Goal: Task Accomplishment & Management: Manage account settings

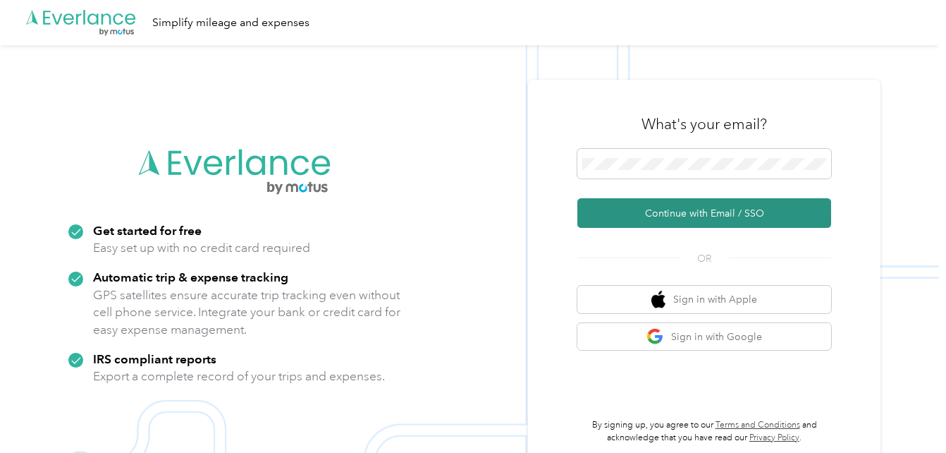
click at [653, 209] on button "Continue with Email / SSO" at bounding box center [704, 213] width 254 height 30
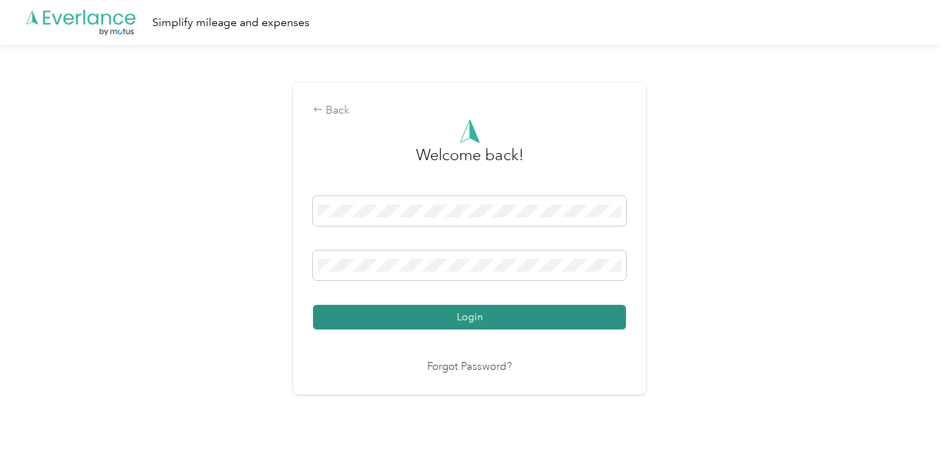
click at [476, 317] on button "Login" at bounding box center [469, 317] width 313 height 25
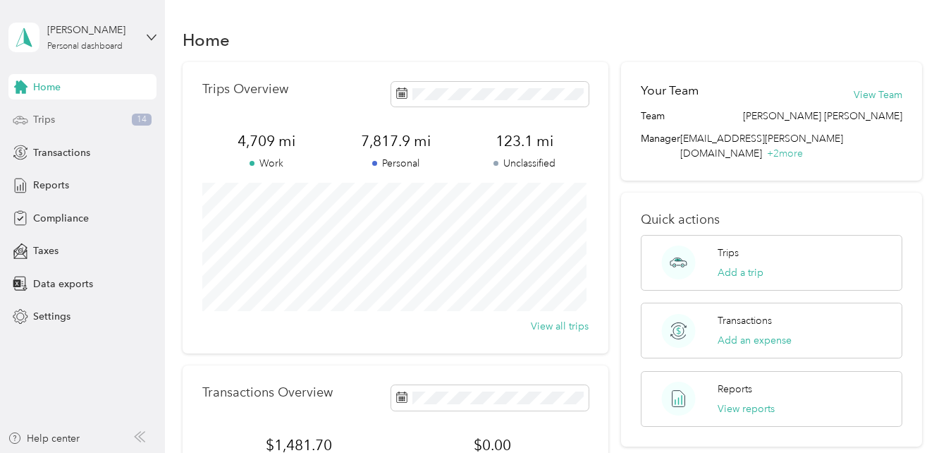
click at [35, 115] on span "Trips" at bounding box center [44, 119] width 22 height 15
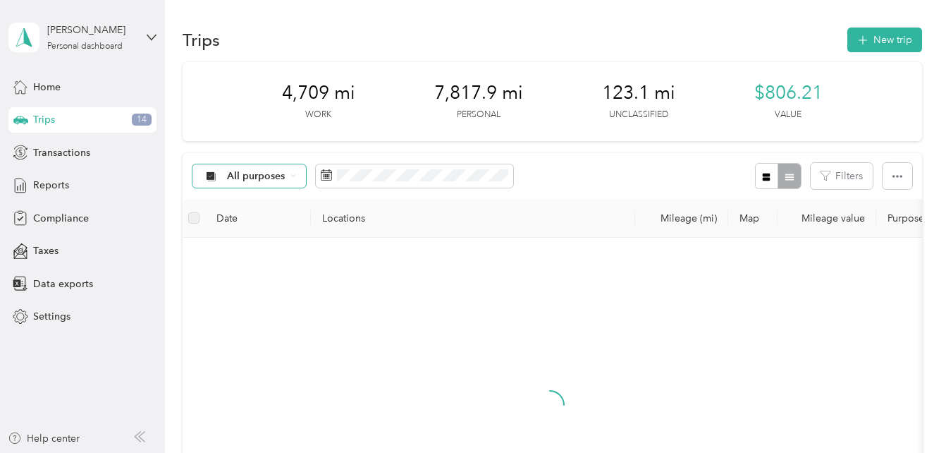
click at [248, 174] on span "All purposes" at bounding box center [256, 176] width 59 height 10
click at [250, 229] on li "Unclassified" at bounding box center [256, 226] width 128 height 25
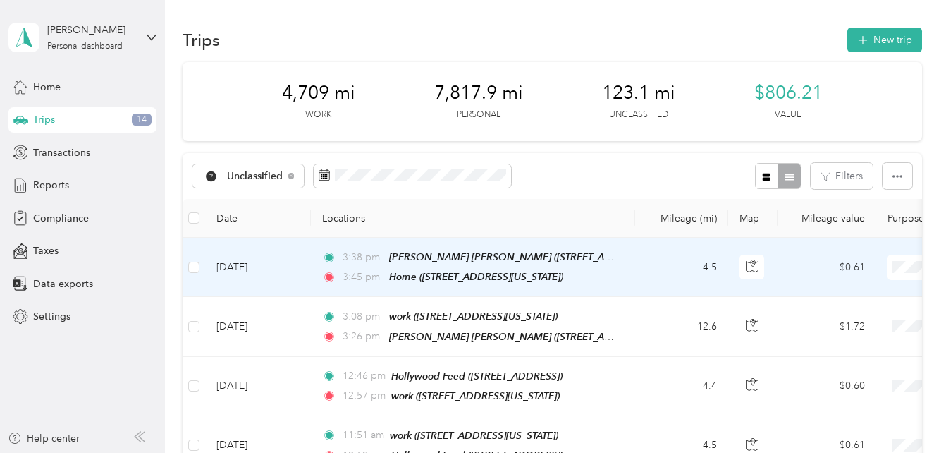
click at [188, 265] on td at bounding box center [194, 267] width 23 height 59
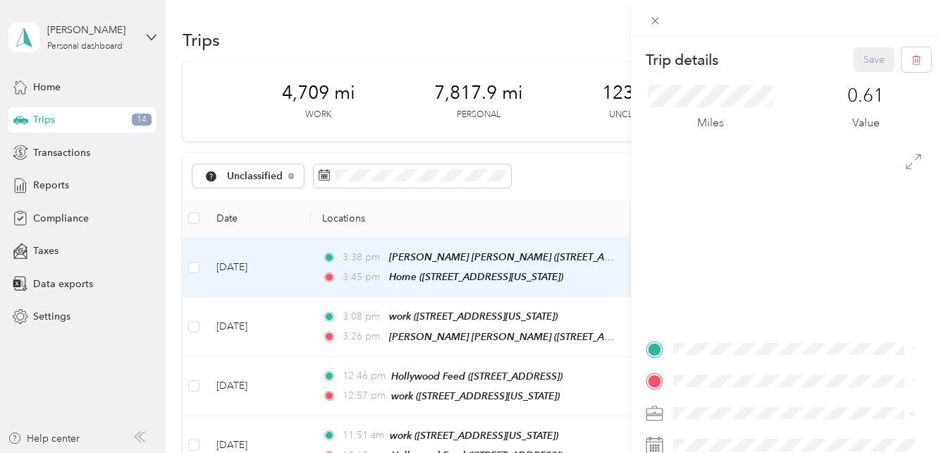
click at [192, 321] on div "Trip details Save This trip cannot be edited because it is either under review,…" at bounding box center [473, 226] width 946 height 453
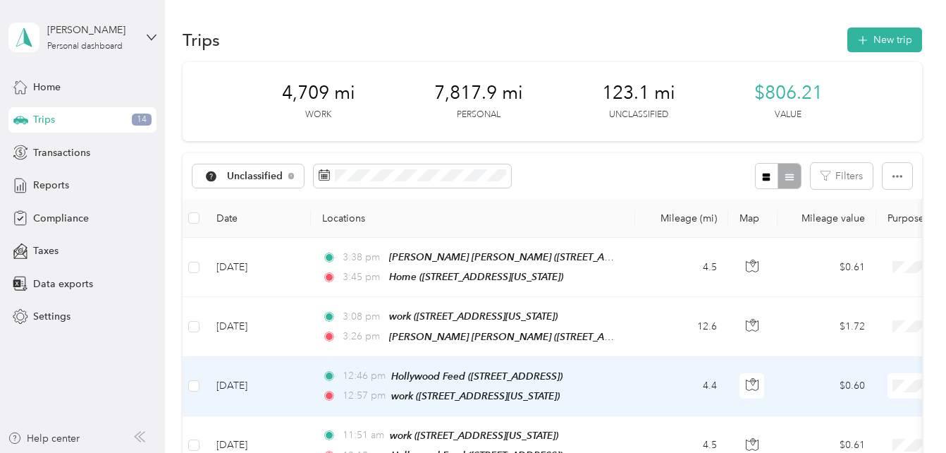
click at [193, 393] on td at bounding box center [194, 386] width 23 height 59
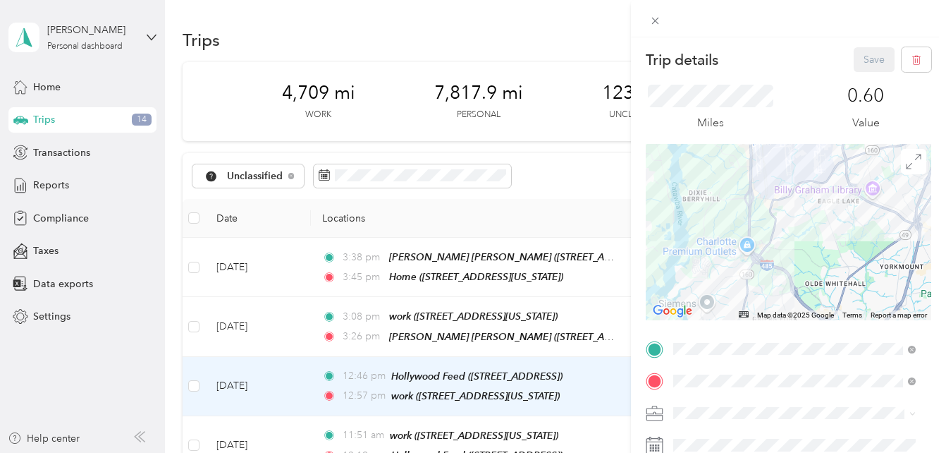
click at [197, 264] on div "Trip details Save This trip cannot be edited because it is either under review,…" at bounding box center [473, 226] width 946 height 453
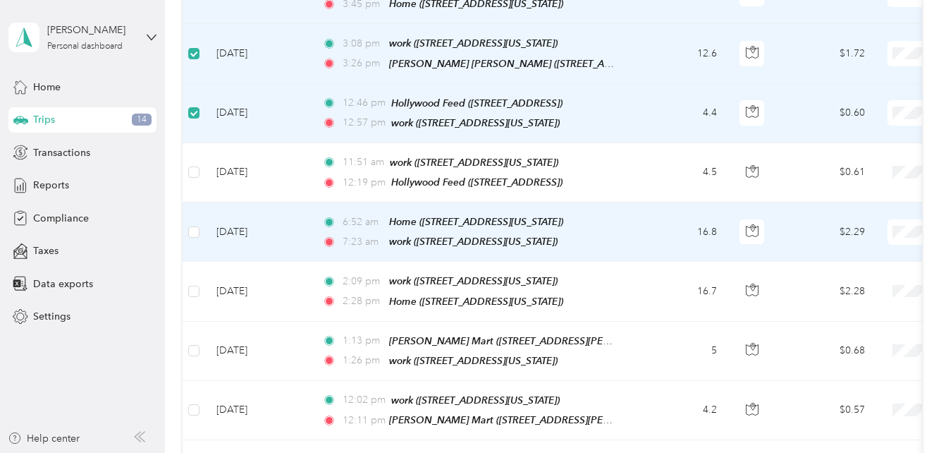
scroll to position [282, 0]
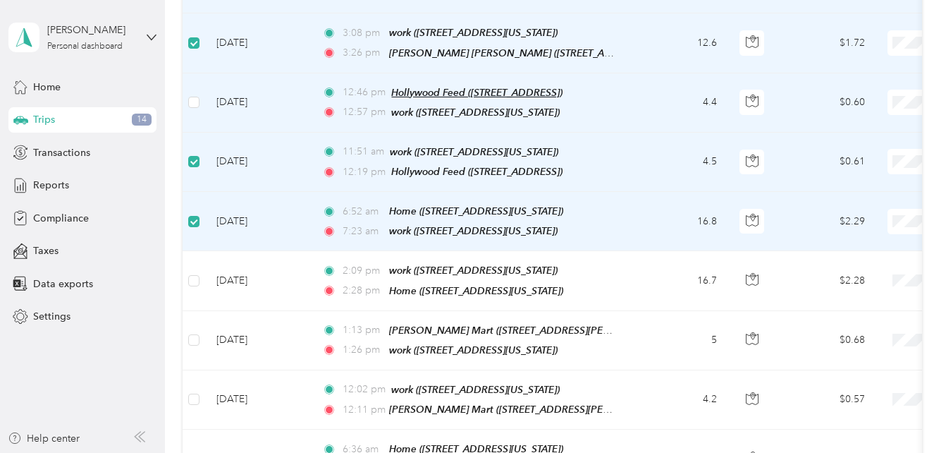
click at [453, 90] on span "Hollywood Feed ([STREET_ADDRESS])" at bounding box center [476, 92] width 171 height 11
click at [429, 157] on button "Edit Place" at bounding box center [433, 162] width 80 height 25
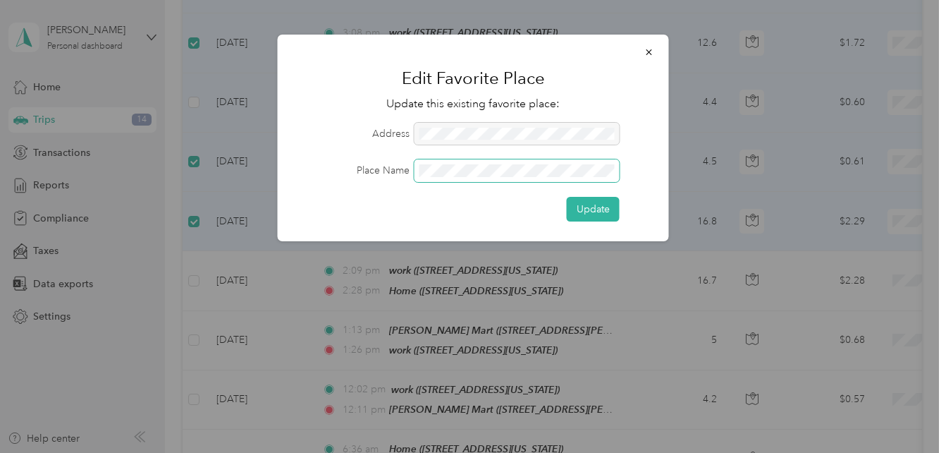
click at [238, 452] on div "Edit Favorite Place Update this existing favorite place: Address Place Name Upd…" at bounding box center [469, 453] width 939 height 0
click at [589, 207] on button "Update" at bounding box center [593, 209] width 53 height 25
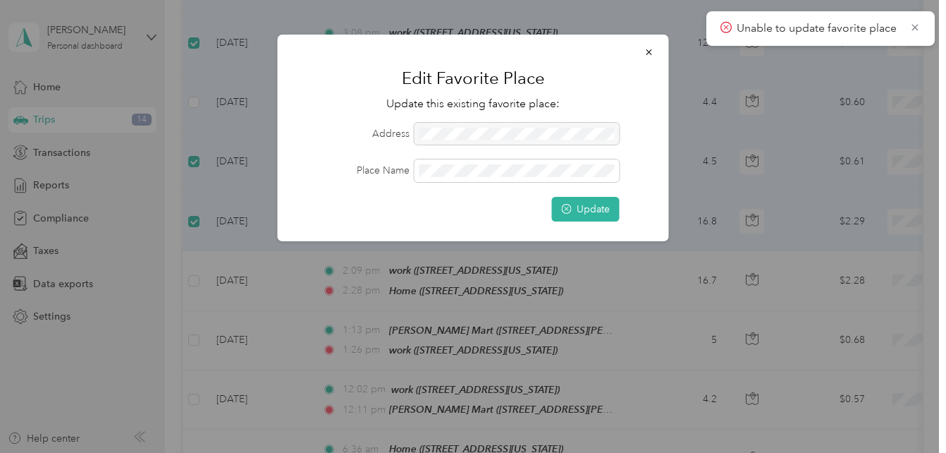
drag, startPoint x: 598, startPoint y: 209, endPoint x: 717, endPoint y: 135, distance: 140.6
click at [599, 208] on button "Update" at bounding box center [586, 209] width 68 height 25
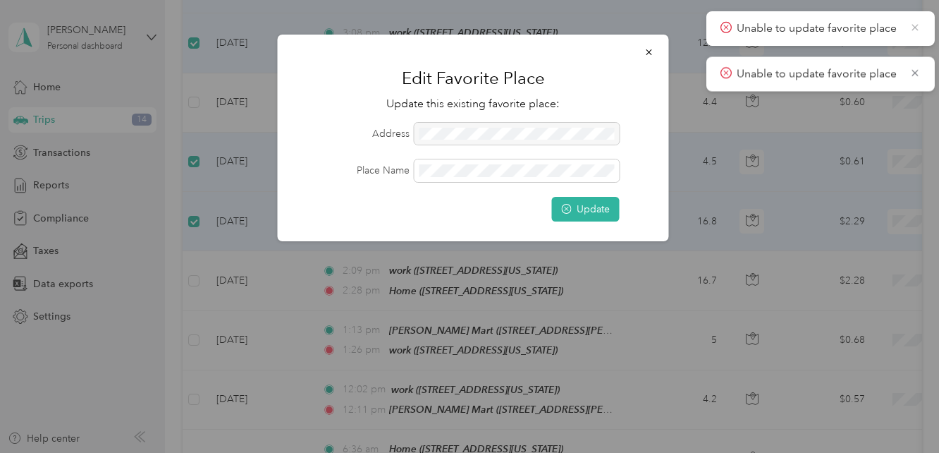
click at [913, 29] on icon at bounding box center [915, 27] width 6 height 6
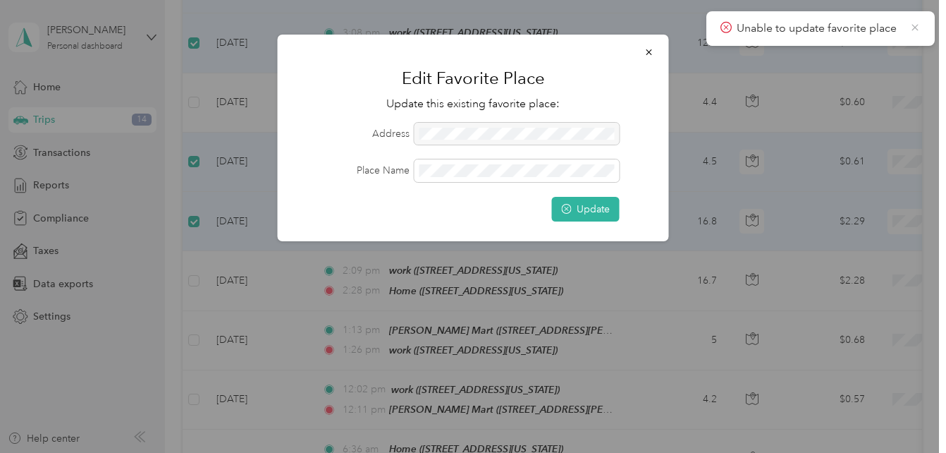
click at [913, 26] on icon at bounding box center [914, 27] width 11 height 13
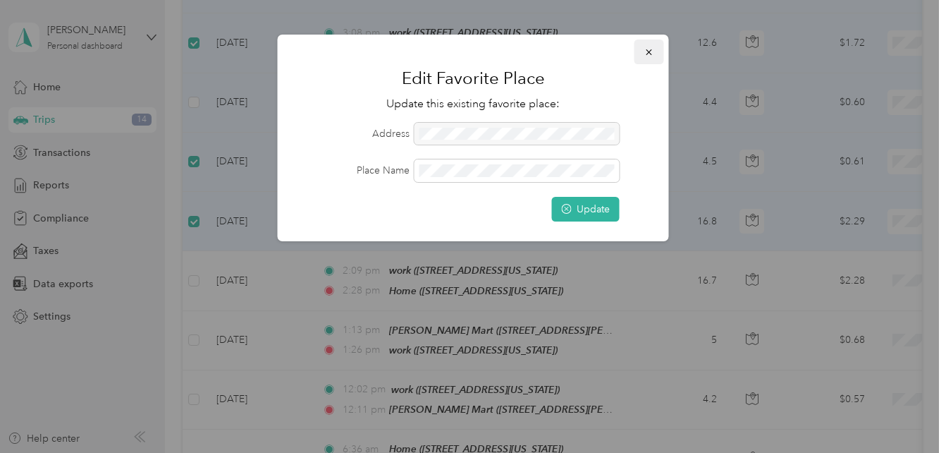
click at [648, 49] on icon "button" at bounding box center [649, 52] width 10 height 10
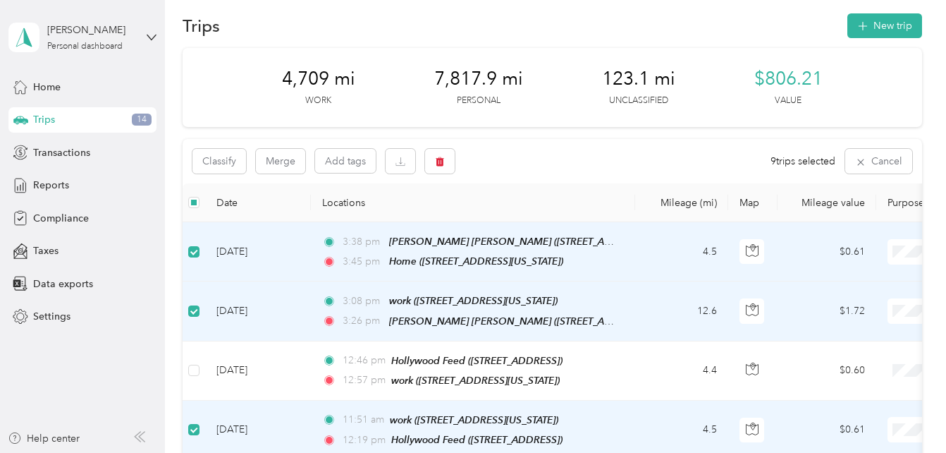
scroll to position [0, 0]
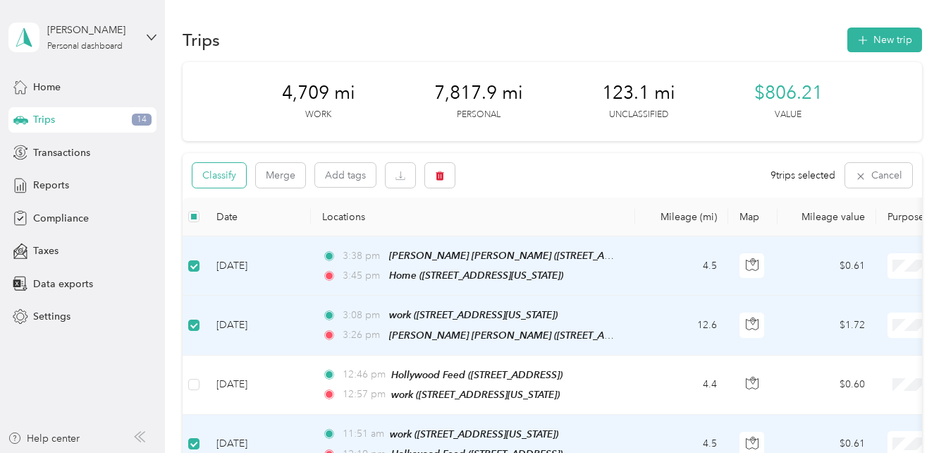
click at [238, 178] on button "Classify" at bounding box center [219, 175] width 54 height 25
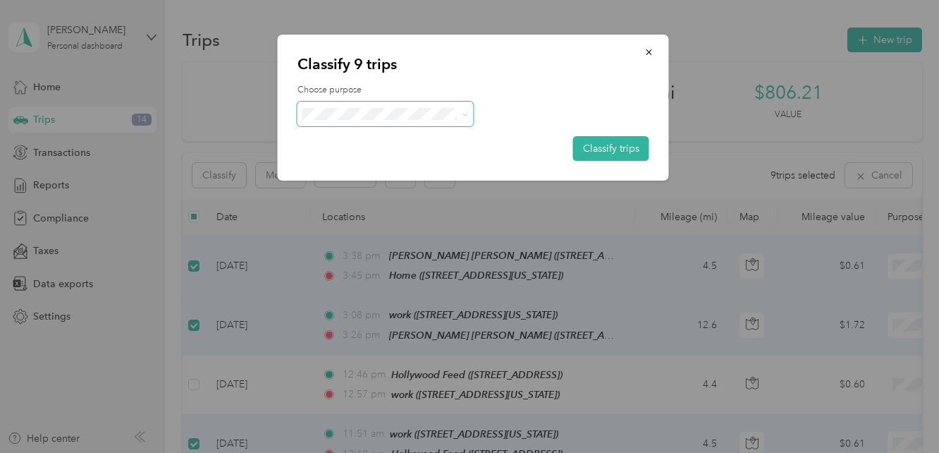
click at [361, 122] on span at bounding box center [386, 114] width 176 height 25
click at [341, 135] on span "[PERSON_NAME]" at bounding box center [397, 132] width 131 height 15
click at [595, 145] on button "Classify trips" at bounding box center [611, 148] width 76 height 25
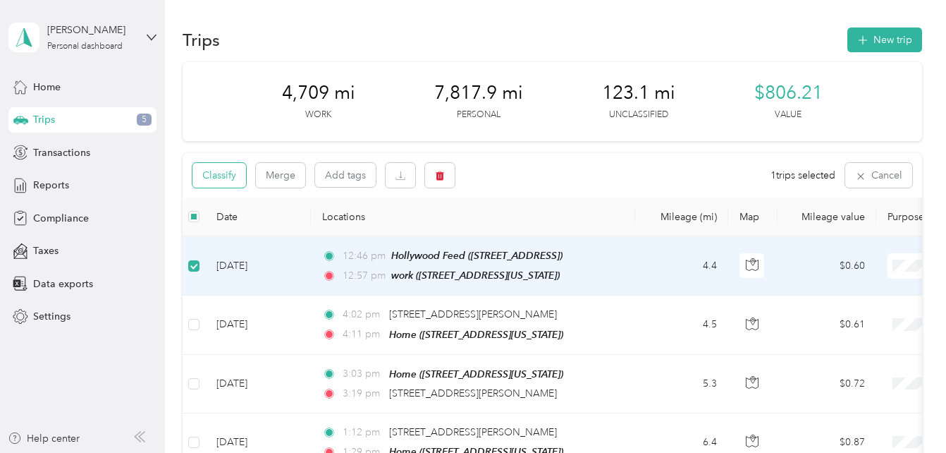
click at [229, 171] on button "Classify" at bounding box center [219, 175] width 54 height 25
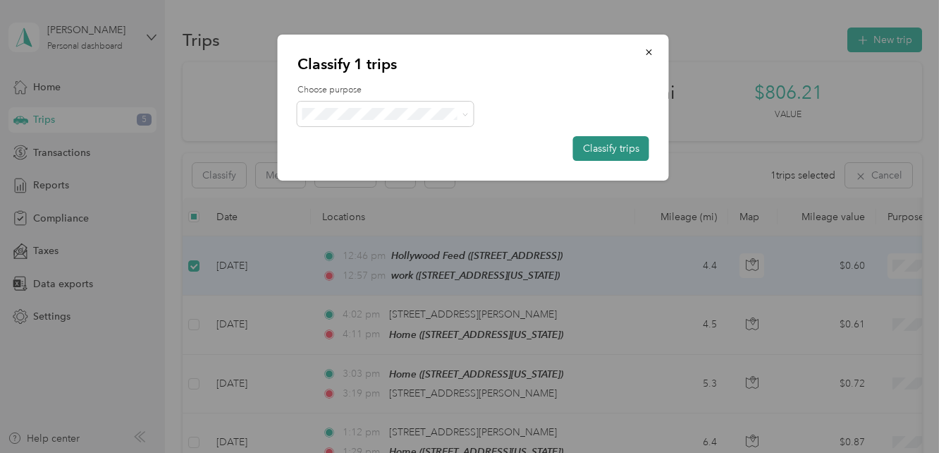
click at [623, 147] on button "Classify trips" at bounding box center [611, 148] width 76 height 25
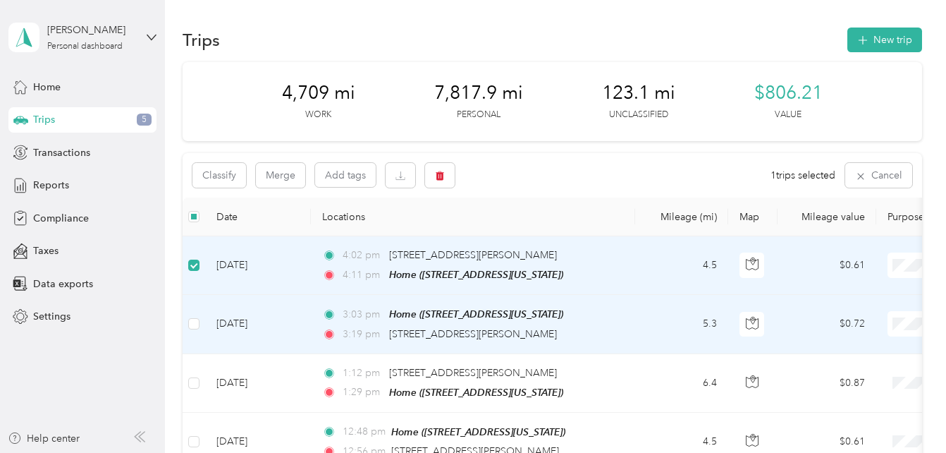
click at [192, 311] on td at bounding box center [194, 324] width 23 height 59
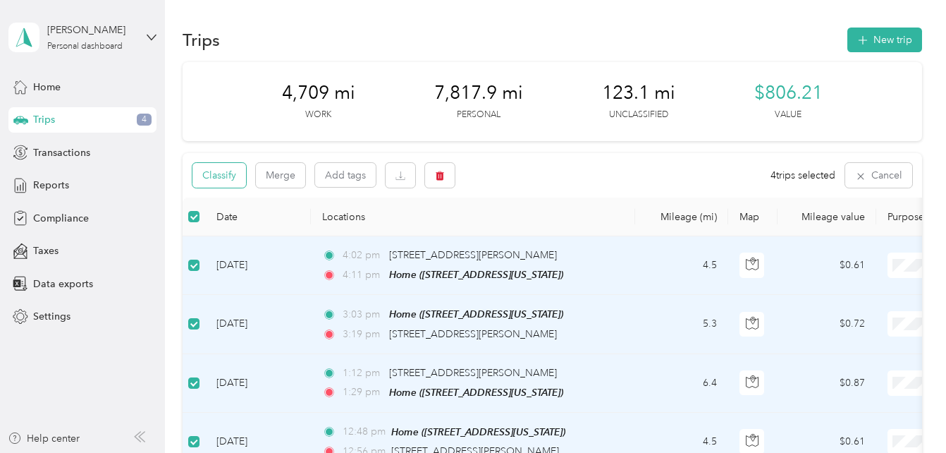
click at [213, 177] on button "Classify" at bounding box center [219, 175] width 54 height 25
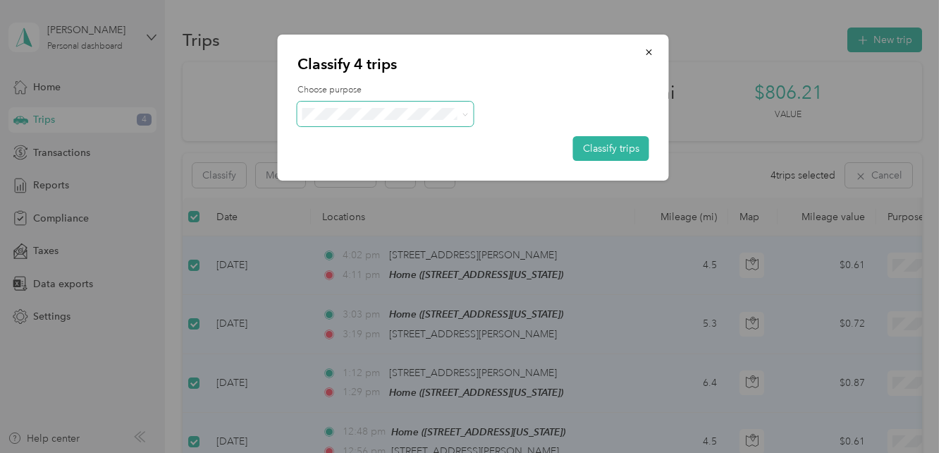
click at [462, 111] on icon at bounding box center [465, 114] width 6 height 6
click at [362, 160] on span "Personal" at bounding box center [397, 164] width 131 height 15
click at [618, 144] on button "Classify trips" at bounding box center [611, 148] width 76 height 25
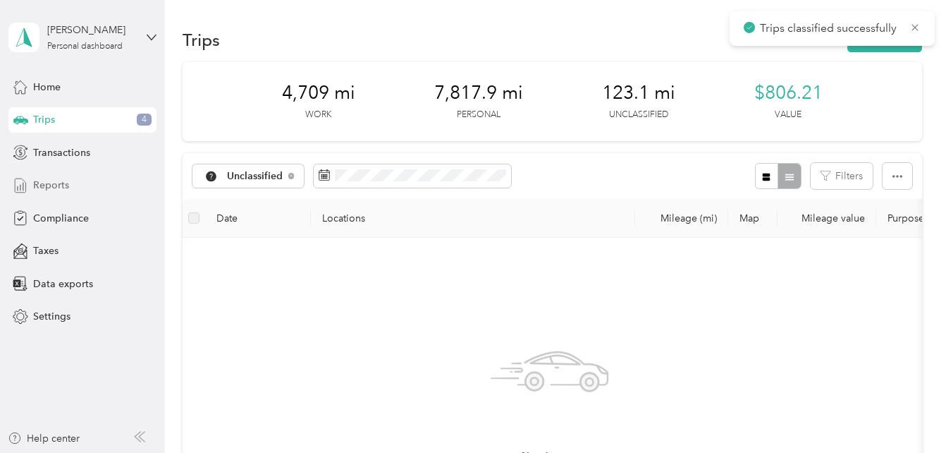
click at [45, 185] on span "Reports" at bounding box center [51, 185] width 36 height 15
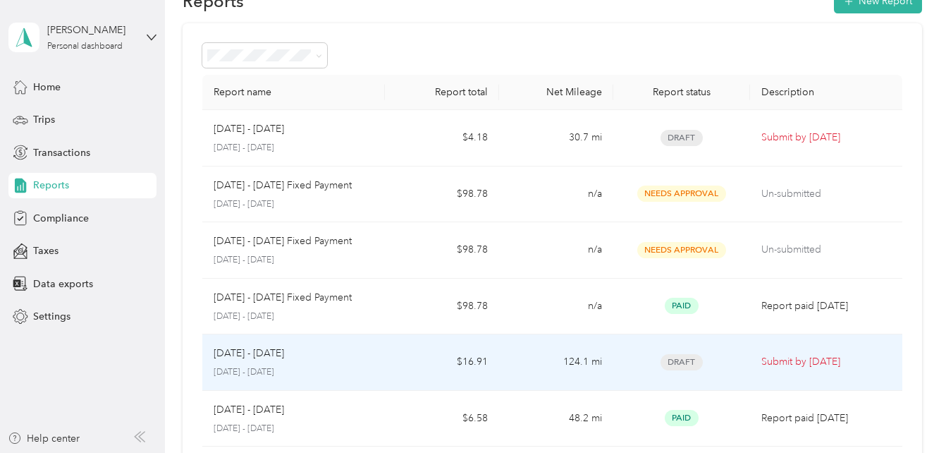
scroll to position [71, 0]
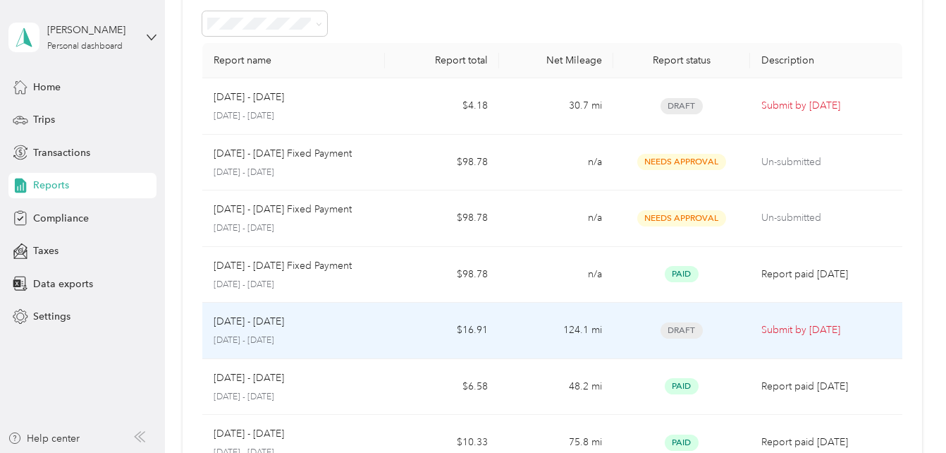
click at [288, 331] on div "[DATE] - [DATE] [DATE] - [DATE]" at bounding box center [294, 330] width 160 height 33
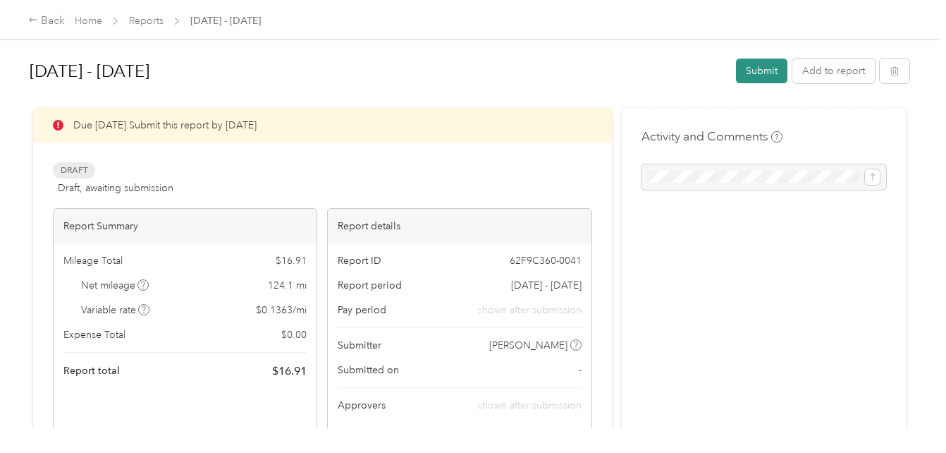
click at [757, 68] on button "Submit" at bounding box center [761, 71] width 51 height 25
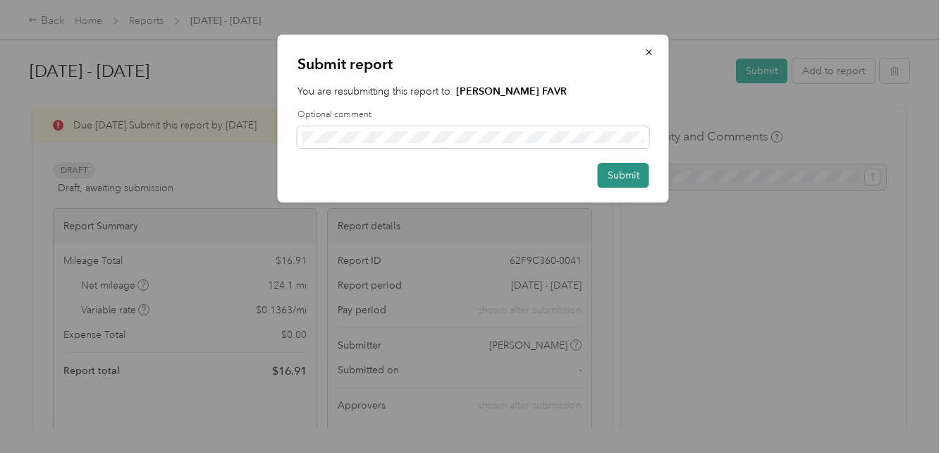
click at [627, 171] on button "Submit" at bounding box center [623, 175] width 51 height 25
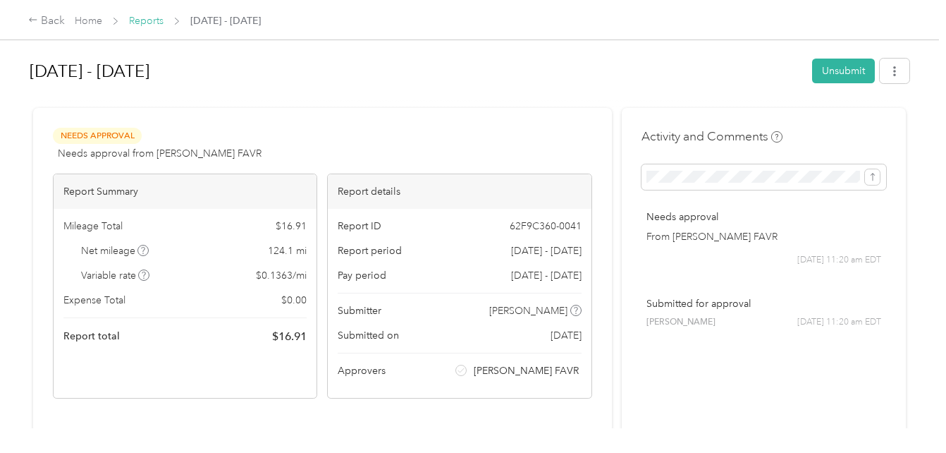
click at [152, 21] on link "Reports" at bounding box center [146, 21] width 35 height 12
